Goal: Browse casually

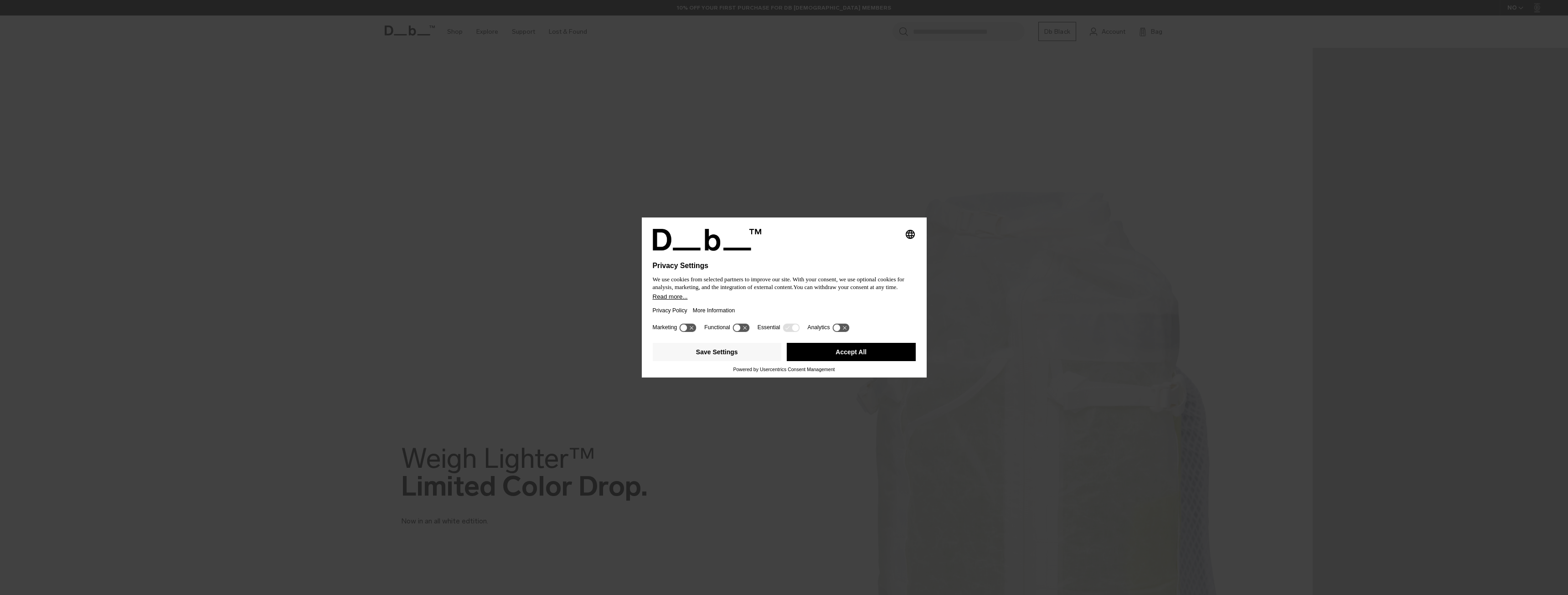
click at [917, 236] on div "Selecting an option will immediately change the language Privacy Settings We us…" at bounding box center [784, 269] width 285 height 103
click at [908, 236] on icon "Select language" at bounding box center [910, 234] width 11 height 11
click at [903, 234] on icon "Group 3" at bounding box center [903, 239] width 11 height 11
drag, startPoint x: 918, startPoint y: 218, endPoint x: 909, endPoint y: 232, distance: 16.6
click at [914, 222] on div "Selecting an option will immediately change the language Privacy Settings We us…" at bounding box center [784, 269] width 285 height 103
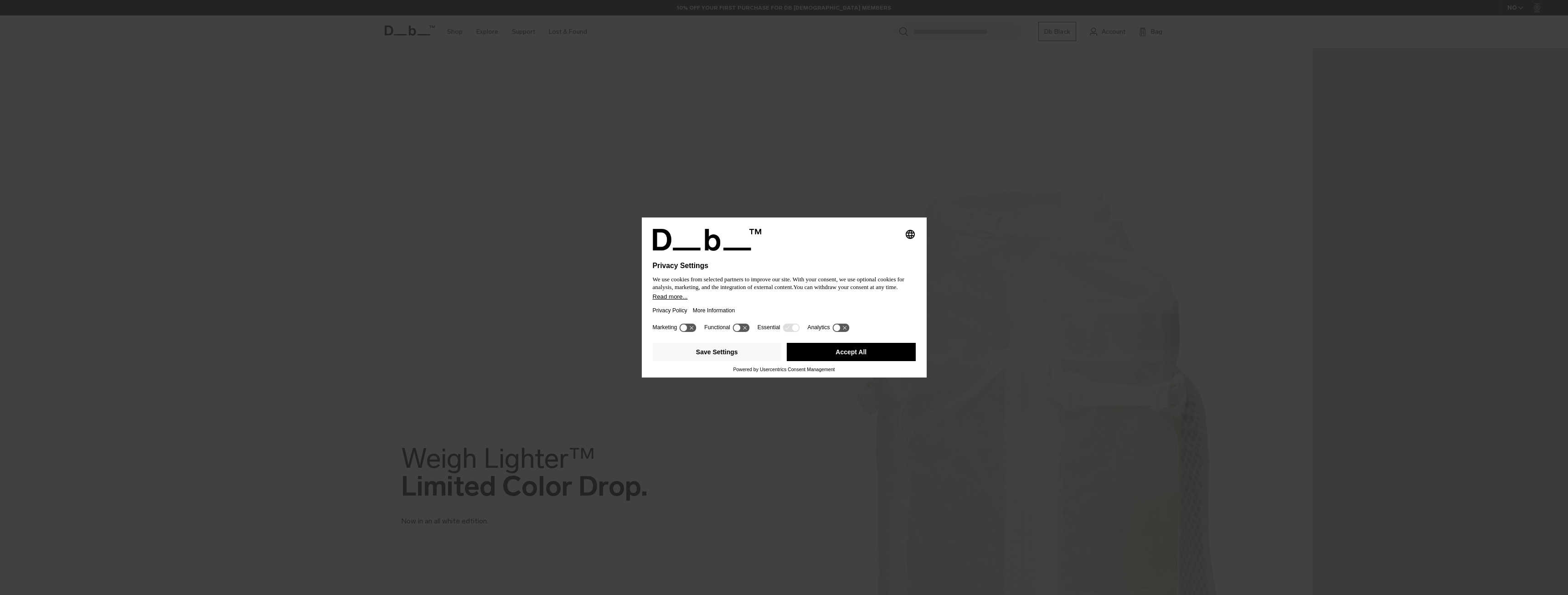
click at [909, 232] on icon "Select language" at bounding box center [910, 234] width 11 height 11
drag, startPoint x: 773, startPoint y: 272, endPoint x: 815, endPoint y: 325, distance: 67.6
click at [774, 272] on div at bounding box center [784, 272] width 263 height 4
click at [838, 355] on button "Accept All" at bounding box center [851, 352] width 129 height 18
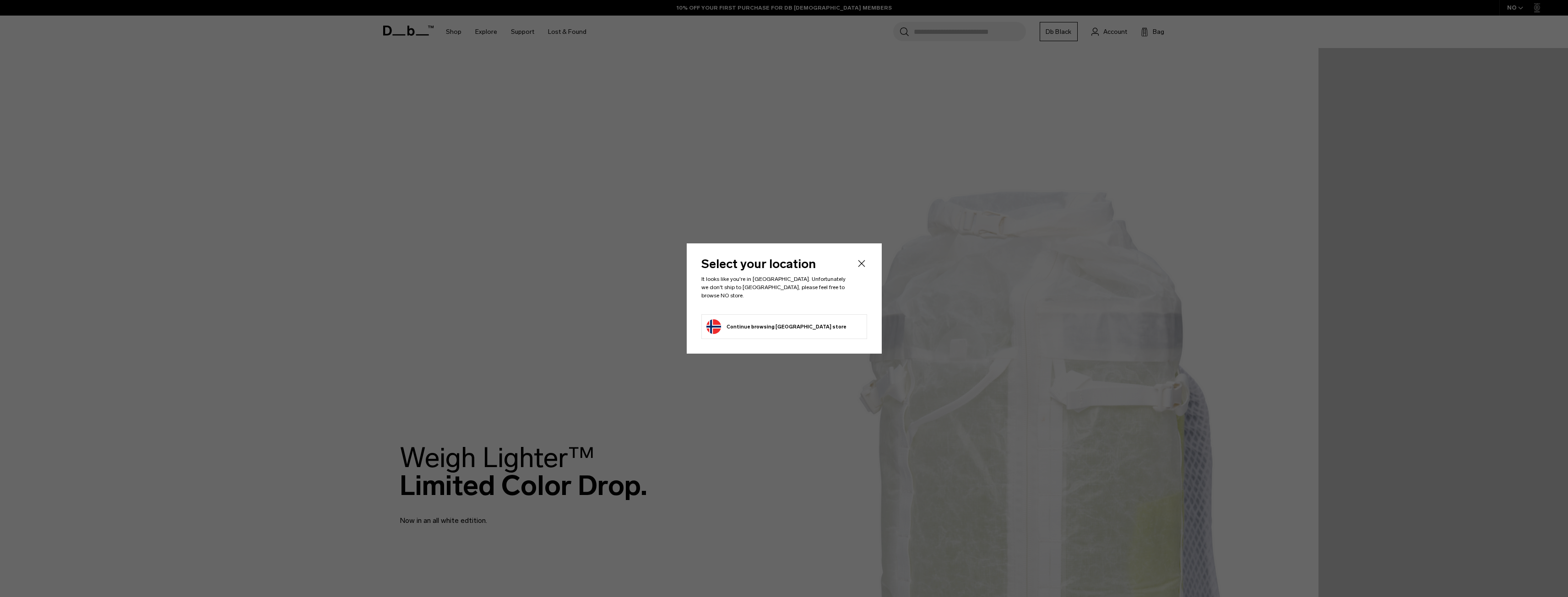
click at [797, 323] on button "Continue browsing [GEOGRAPHIC_DATA] store Continue shopping in [GEOGRAPHIC_DATA]" at bounding box center [776, 326] width 140 height 15
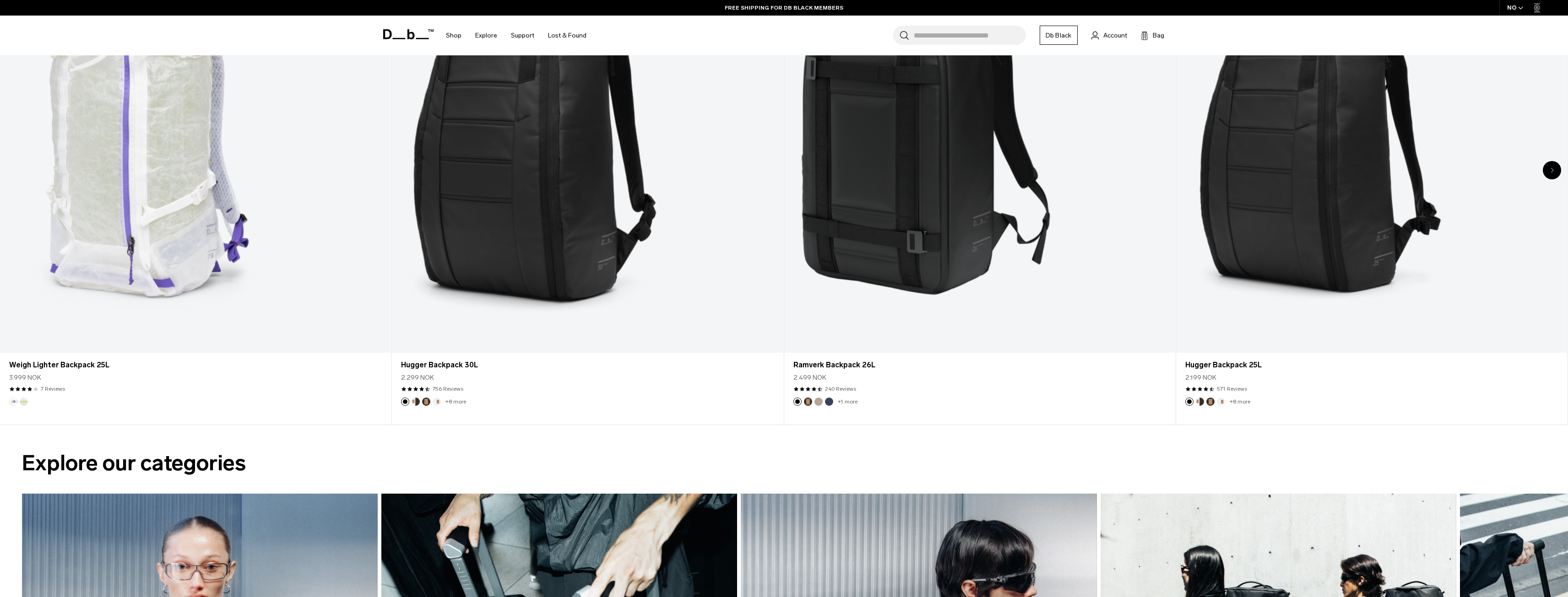
scroll to position [1281, 0]
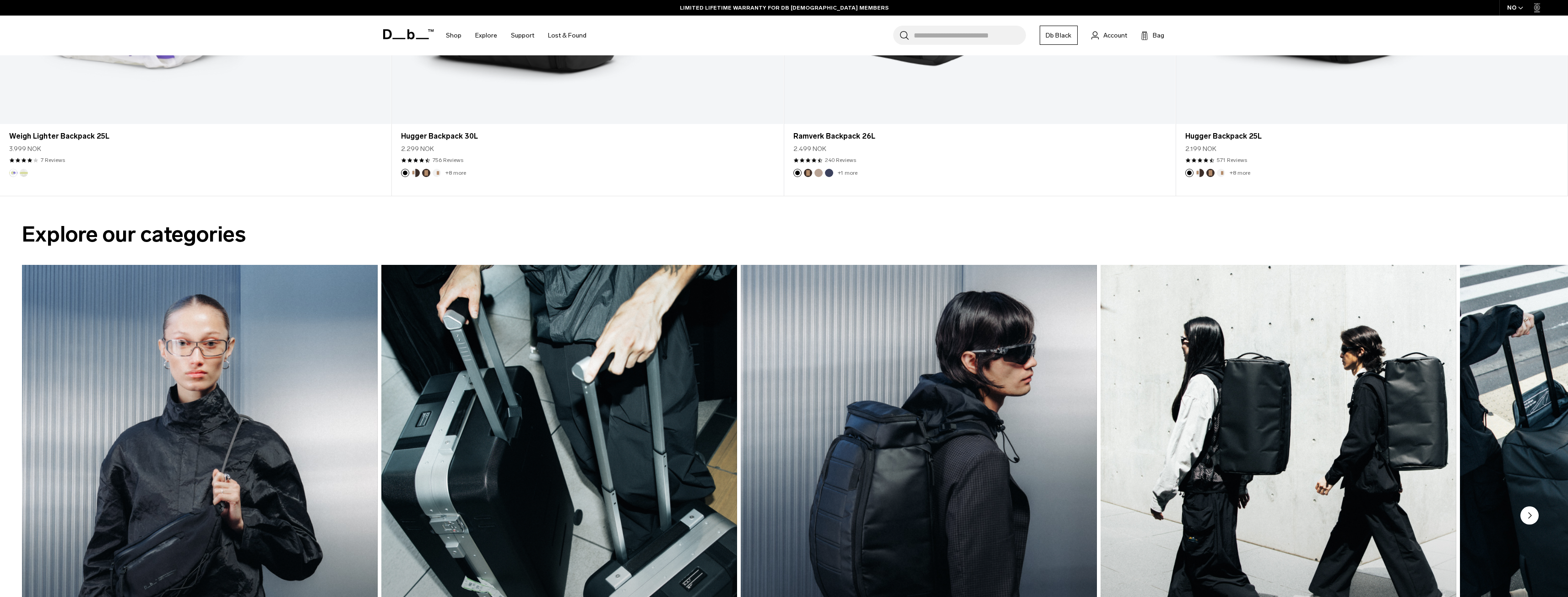
click at [425, 203] on div "Explore our categories Accessories Explore [GEOGRAPHIC_DATA] Explore Backpacks …" at bounding box center [784, 497] width 1568 height 601
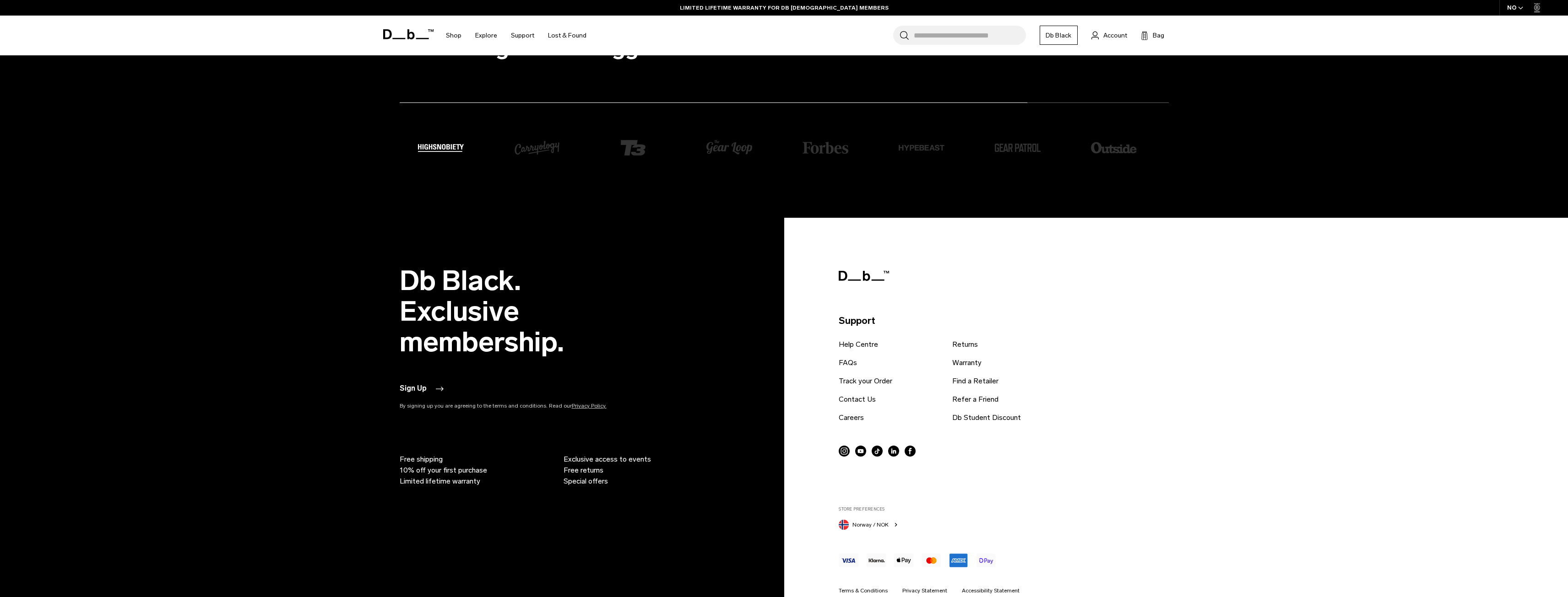
scroll to position [3569, 0]
